Goal: Transaction & Acquisition: Purchase product/service

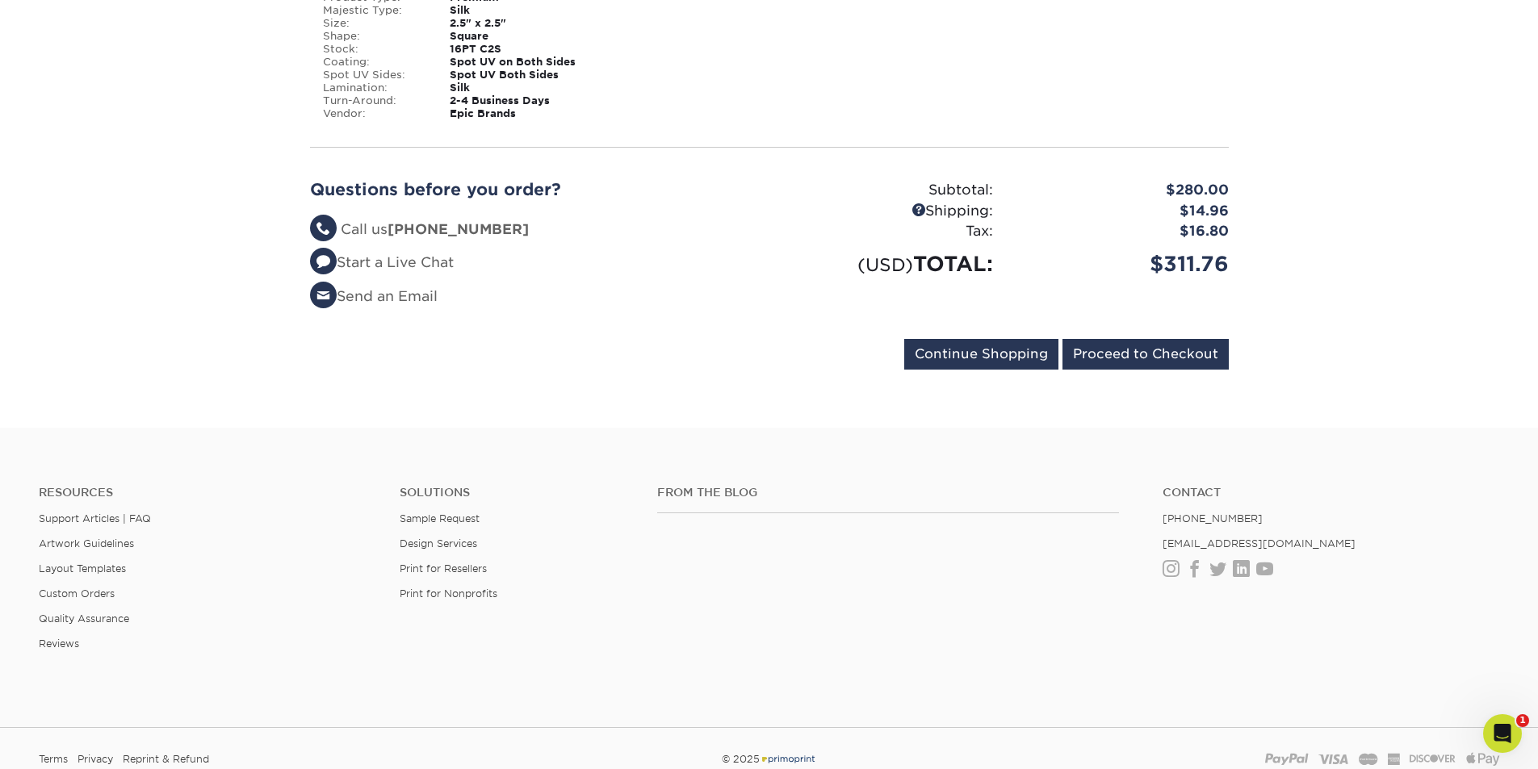
scroll to position [827, 0]
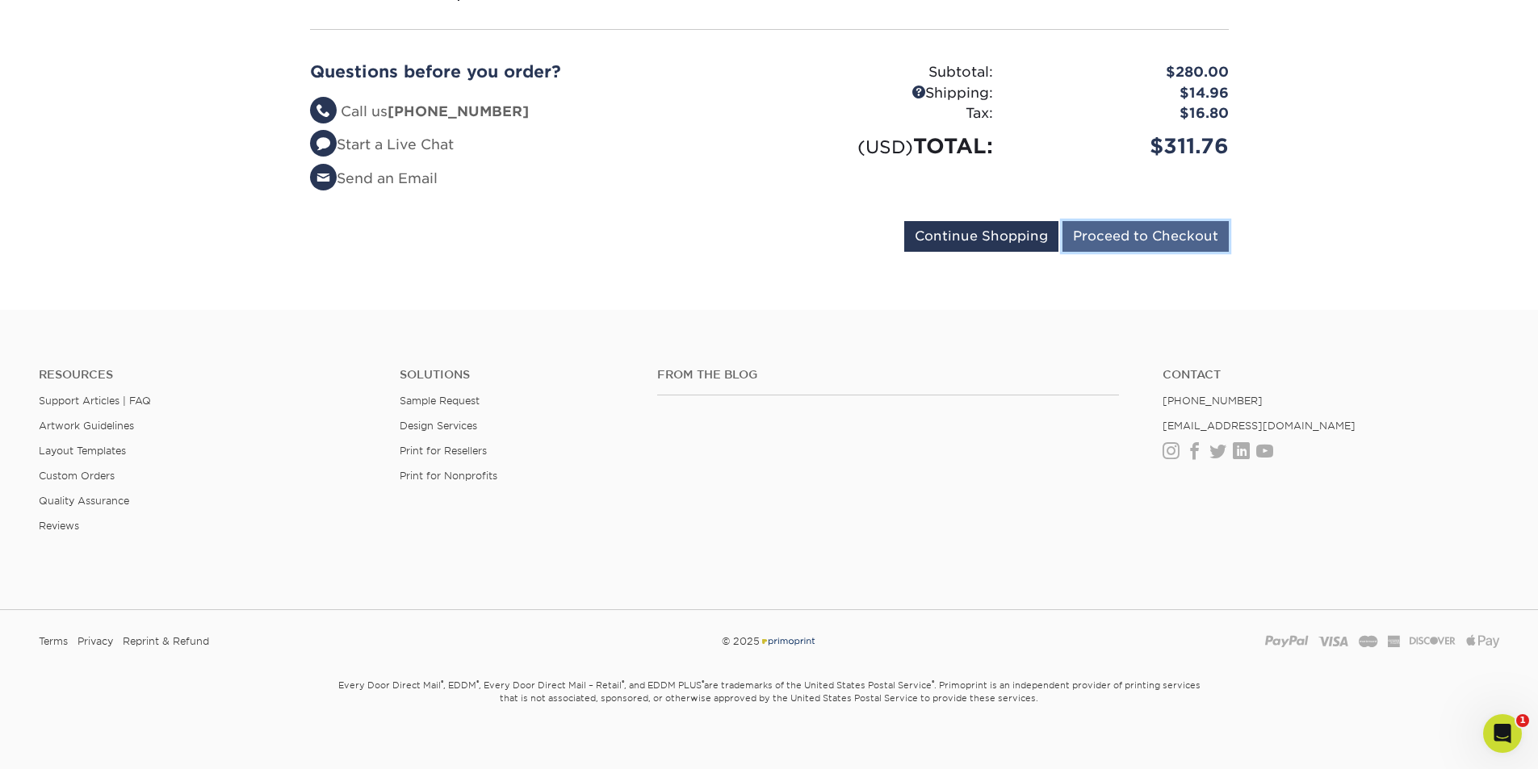
click at [1105, 221] on input "Proceed to Checkout" at bounding box center [1145, 236] width 166 height 31
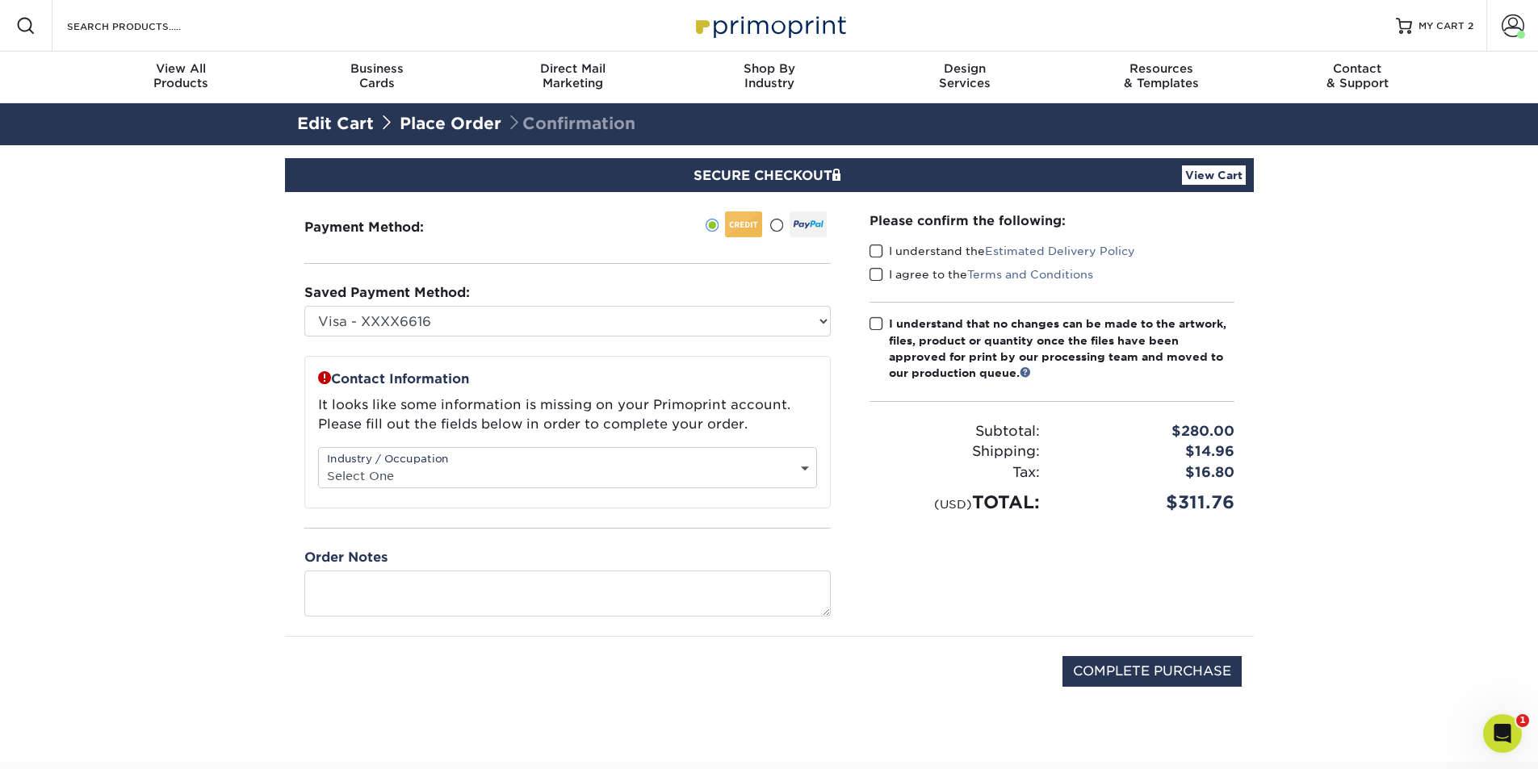
click at [804, 470] on select "Select One Administrative Executive Human Resources Construction Education Ente…" at bounding box center [567, 475] width 497 height 23
select select "10"
click at [319, 464] on select "Select One Administrative Executive Human Resources Construction Education Ente…" at bounding box center [567, 475] width 497 height 23
click at [873, 253] on span at bounding box center [876, 251] width 14 height 15
click at [0, 0] on input "I understand the Estimated Delivery Policy" at bounding box center [0, 0] width 0 height 0
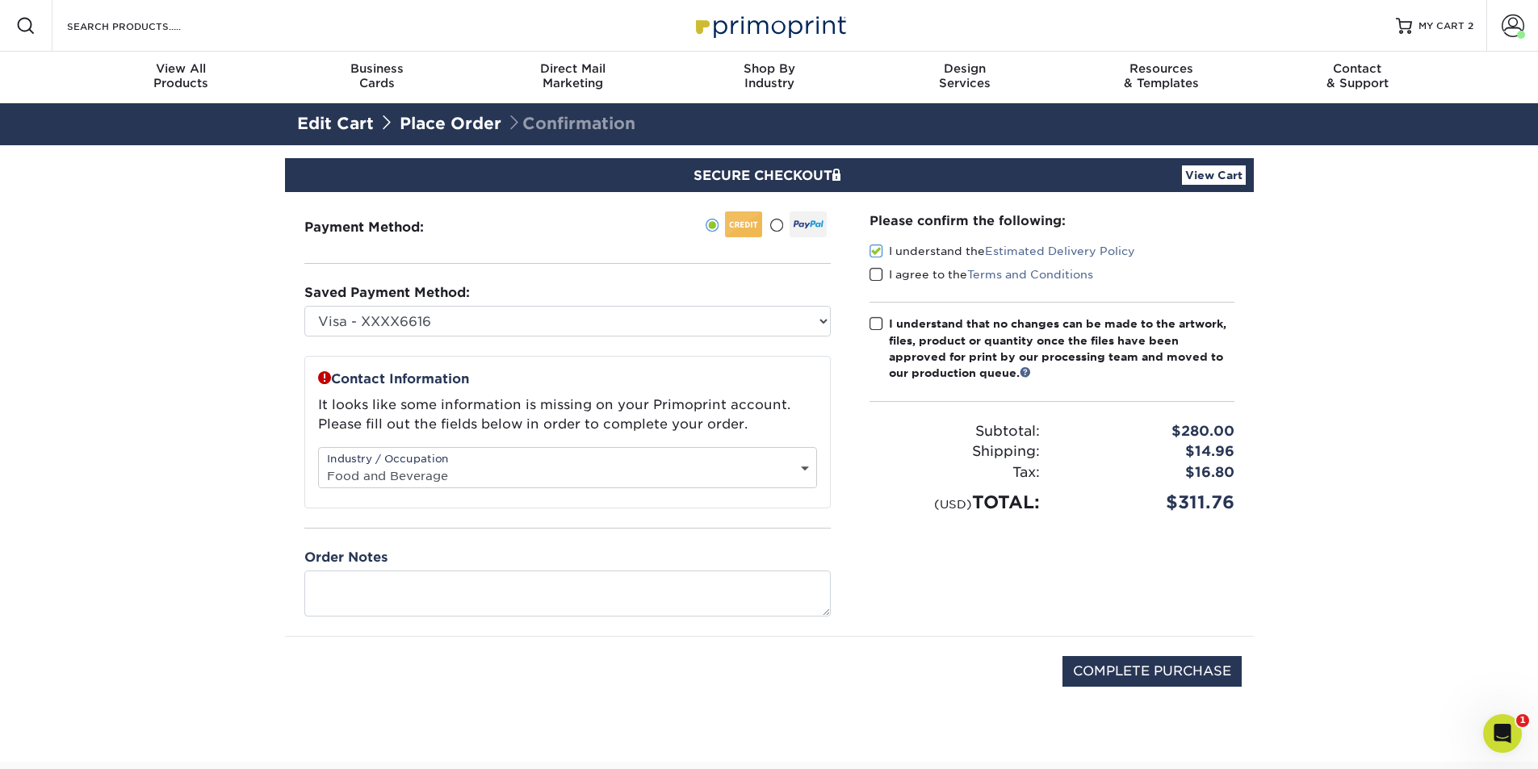
click at [877, 274] on span at bounding box center [876, 274] width 14 height 15
click at [0, 0] on input "I agree to the Terms and Conditions" at bounding box center [0, 0] width 0 height 0
click at [880, 322] on span at bounding box center [876, 323] width 14 height 15
click at [0, 0] on input "I understand that no changes can be made to the artwork, files, product or quan…" at bounding box center [0, 0] width 0 height 0
click at [1136, 669] on input "COMPLETE PURCHASE" at bounding box center [1151, 671] width 179 height 31
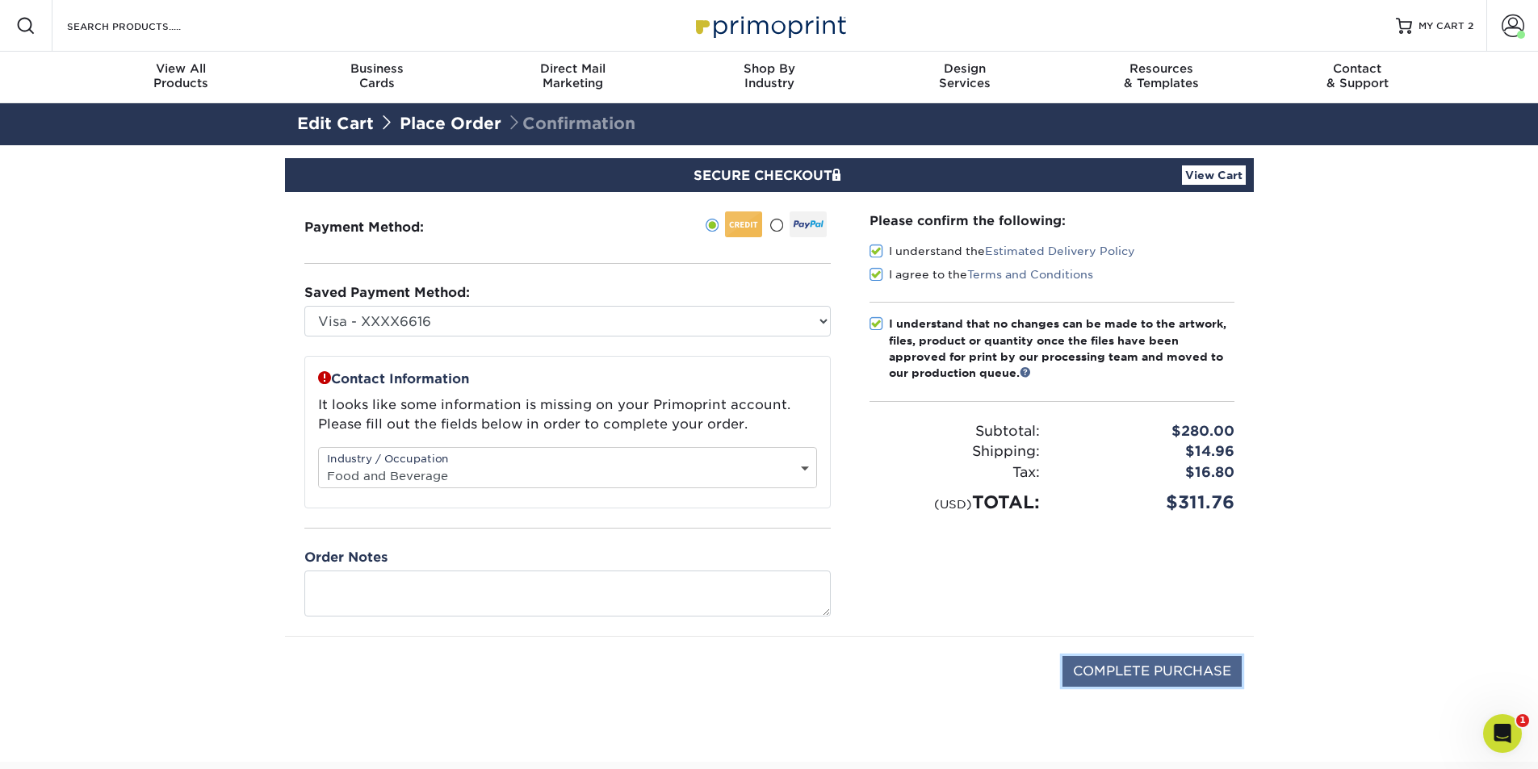
type input "PROCESSING, PLEASE WAIT..."
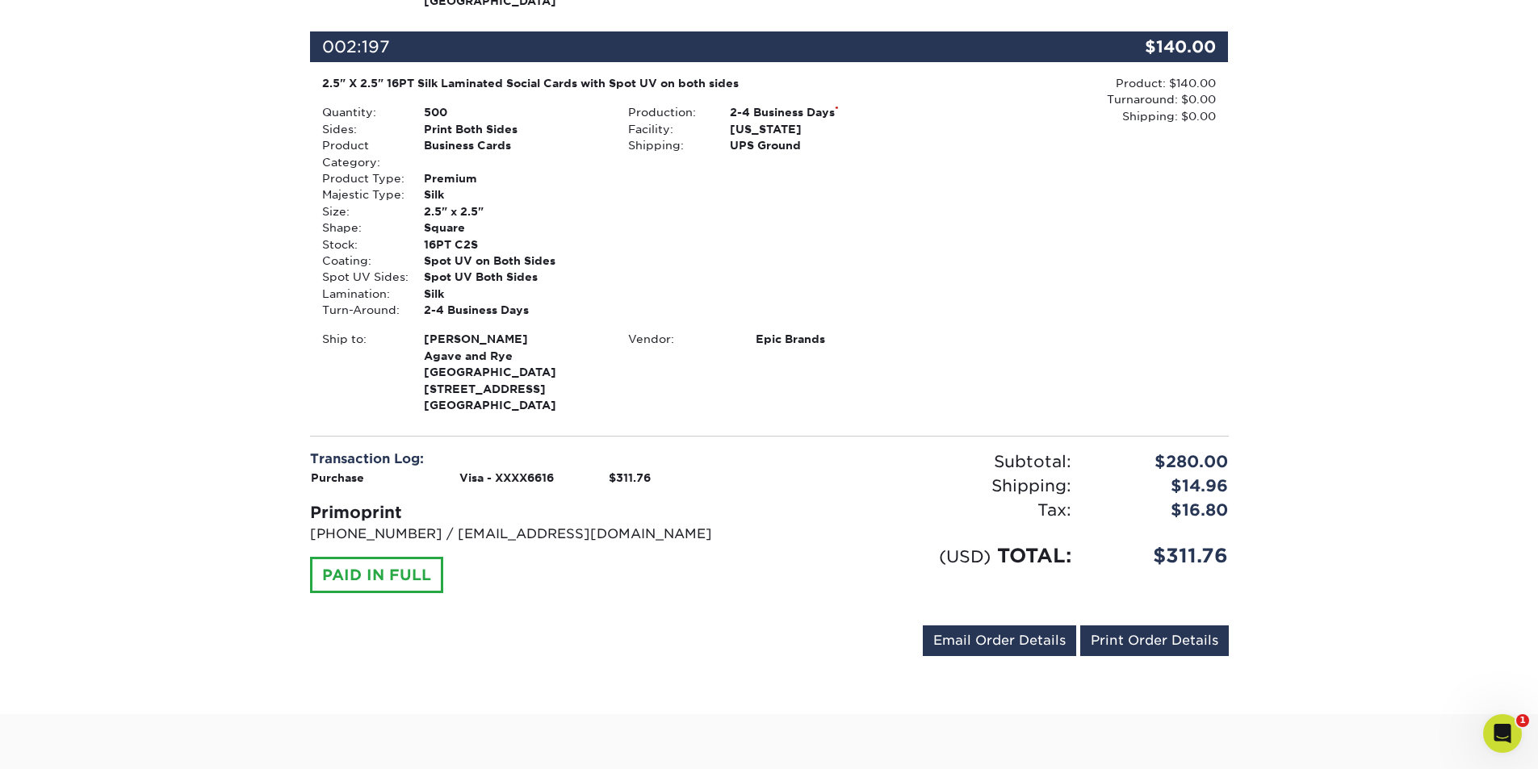
scroll to position [888, 0]
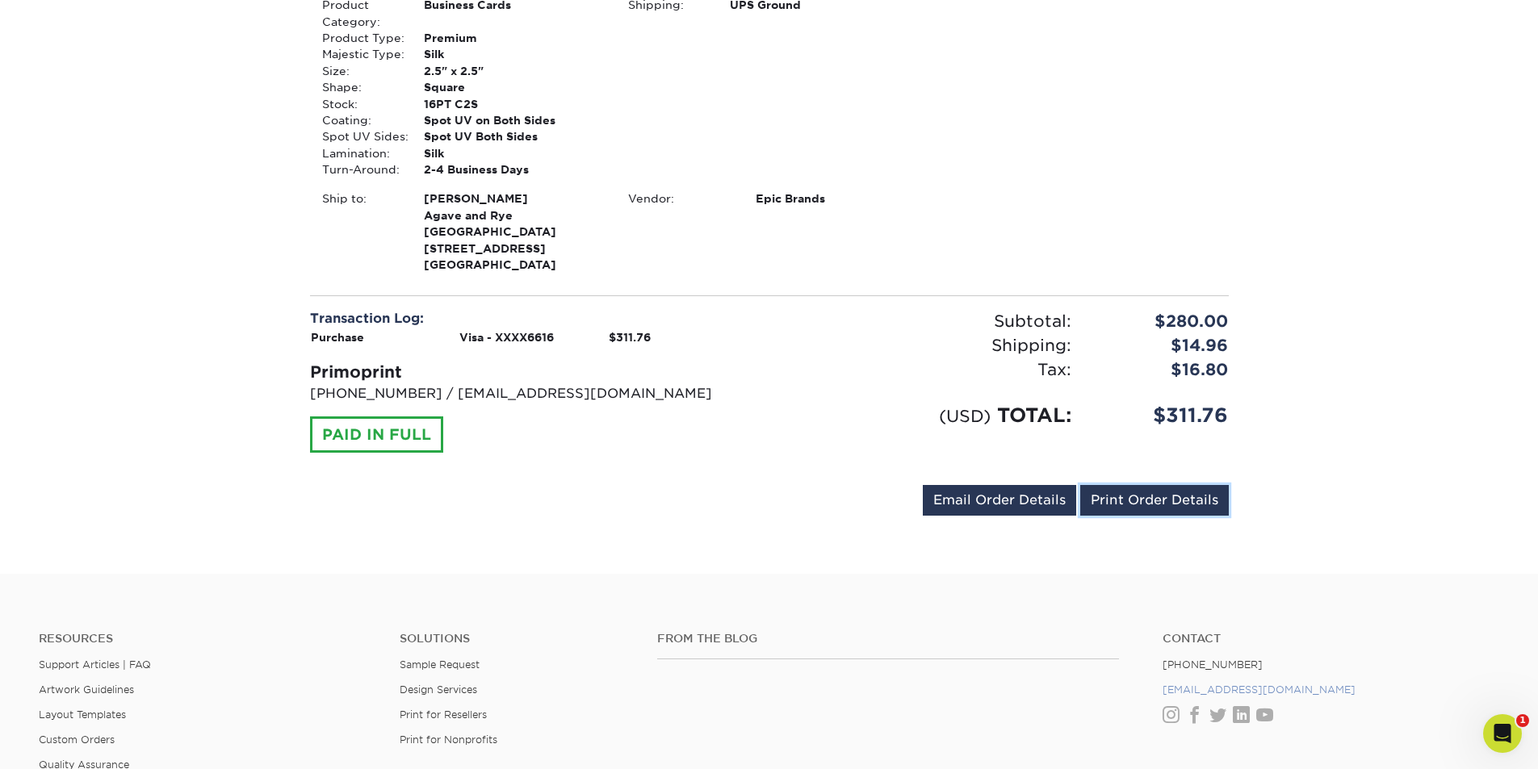
click at [1115, 485] on link "Print Order Details" at bounding box center [1154, 500] width 149 height 31
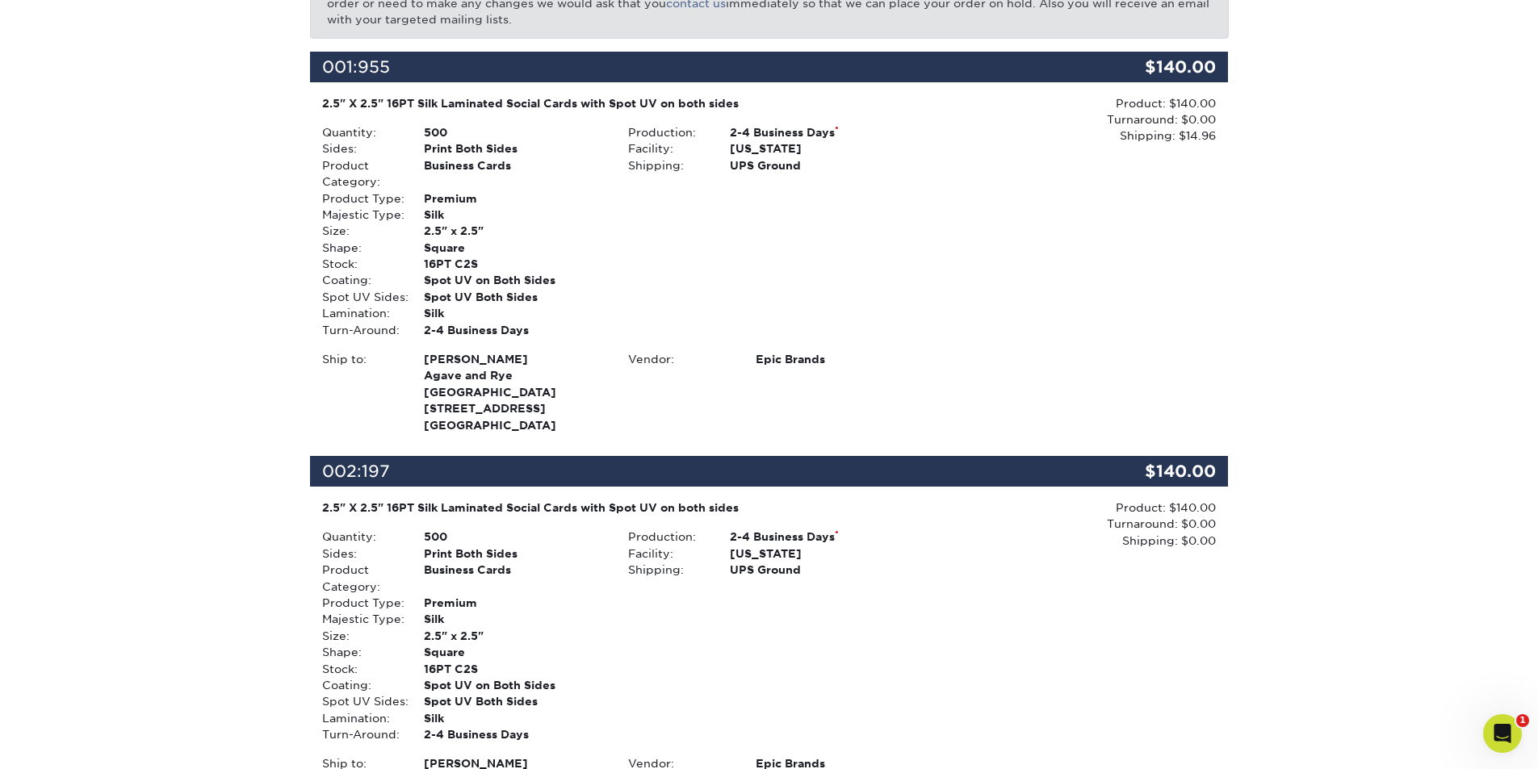
scroll to position [0, 0]
